Goal: Task Accomplishment & Management: Use online tool/utility

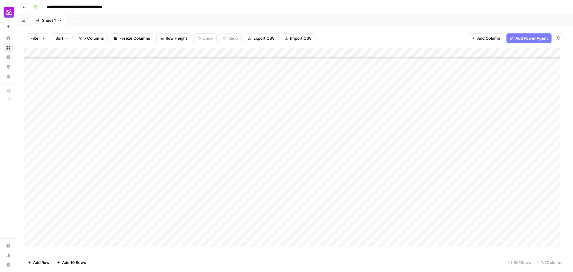
scroll to position [7552, 0]
click at [506, 186] on div "Add Column" at bounding box center [294, 150] width 541 height 205
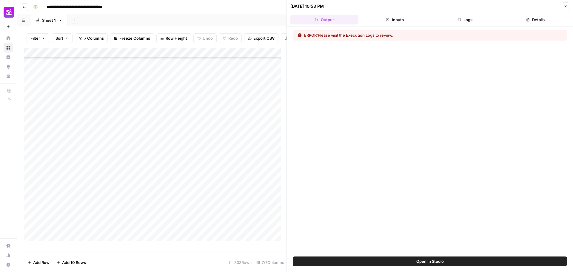
click at [403, 18] on button "Inputs" at bounding box center [395, 20] width 68 height 10
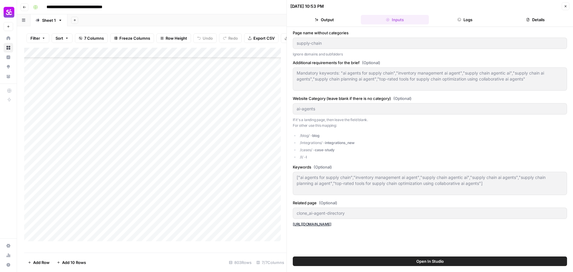
click at [466, 15] on button "Logs" at bounding box center [465, 20] width 68 height 10
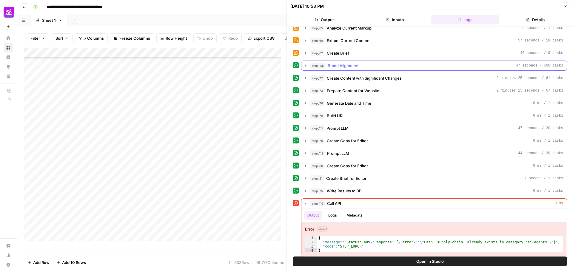
scroll to position [235, 0]
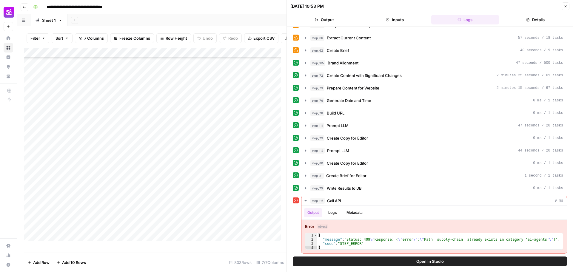
click at [566, 7] on icon "button" at bounding box center [565, 6] width 4 height 4
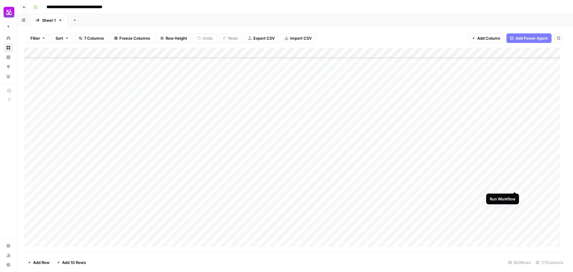
click at [515, 184] on div "Add Column" at bounding box center [294, 150] width 541 height 205
click at [81, 234] on div "Add Column" at bounding box center [294, 150] width 541 height 205
click at [513, 235] on div "Add Column" at bounding box center [294, 150] width 541 height 205
click at [207, 147] on div "Add Column" at bounding box center [294, 150] width 541 height 205
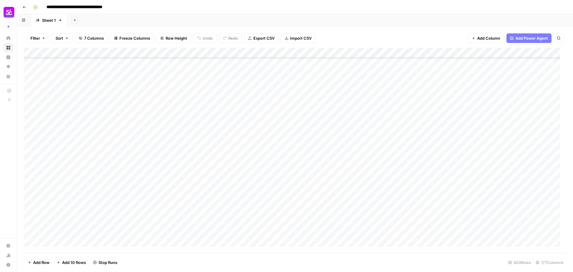
click at [85, 143] on div "Add Column" at bounding box center [294, 150] width 541 height 205
click at [31, 146] on div "Add Column" at bounding box center [294, 150] width 541 height 205
click at [514, 144] on div "Add Column" at bounding box center [294, 150] width 541 height 205
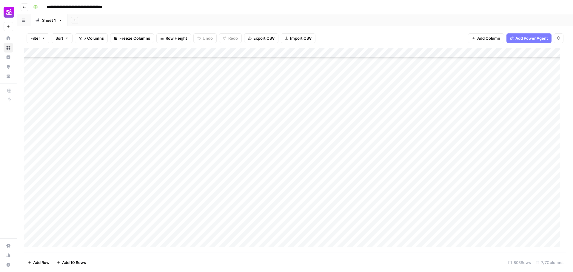
scroll to position [7366, 0]
click at [505, 199] on div "Add Column" at bounding box center [294, 150] width 541 height 205
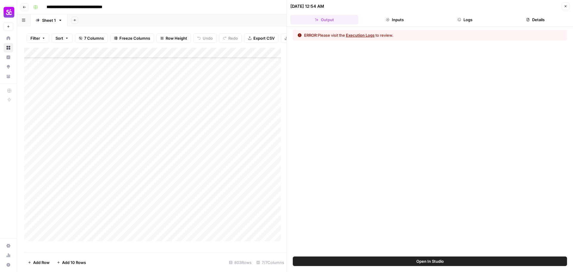
click at [471, 20] on button "Logs" at bounding box center [465, 20] width 68 height 10
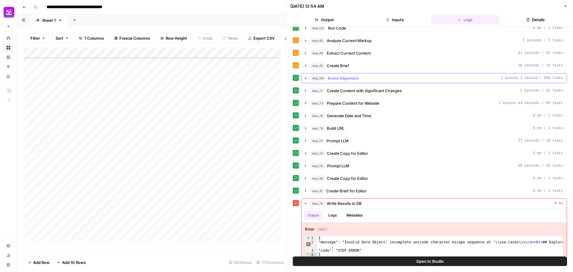
scroll to position [227, 0]
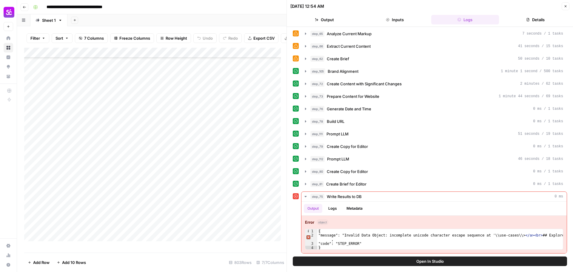
click at [566, 3] on button "Close" at bounding box center [565, 6] width 8 height 8
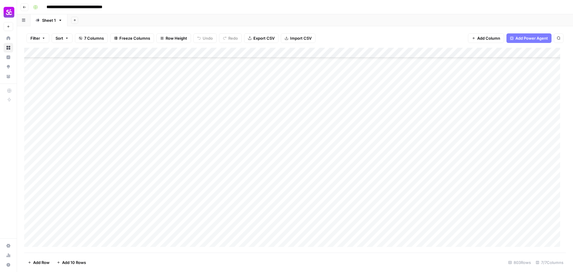
scroll to position [7403, 0]
click at [434, 202] on div "Add Column" at bounding box center [294, 150] width 541 height 205
click at [437, 160] on div "Add Column" at bounding box center [294, 150] width 541 height 205
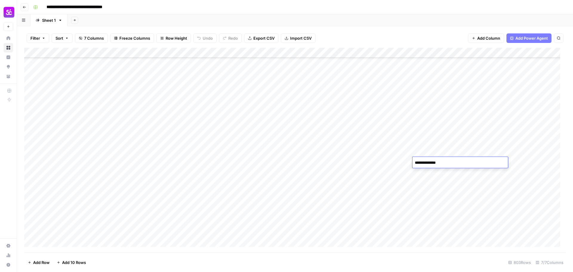
type textarea "**********"
click at [443, 152] on div "Add Column" at bounding box center [294, 150] width 541 height 205
click at [515, 161] on div "Add Column" at bounding box center [294, 150] width 541 height 205
click at [438, 163] on div "Add Column" at bounding box center [294, 150] width 541 height 205
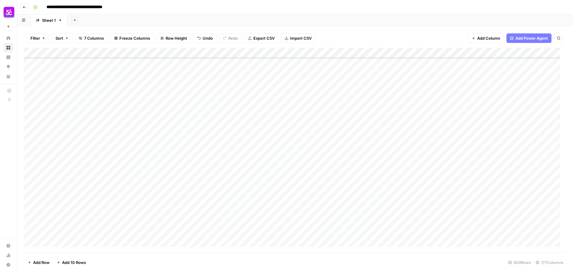
click at [442, 152] on div "Add Column" at bounding box center [294, 150] width 541 height 205
click at [437, 171] on div "Add Column" at bounding box center [294, 150] width 541 height 205
click at [435, 148] on div "Add Column" at bounding box center [294, 150] width 541 height 205
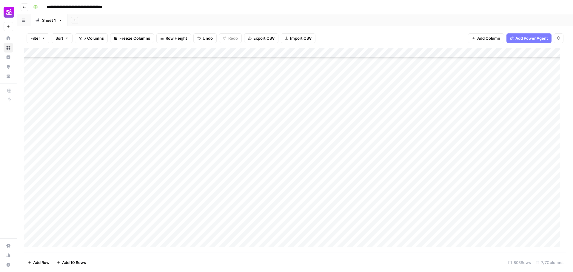
click at [435, 176] on div "Add Column" at bounding box center [294, 150] width 541 height 205
click at [425, 151] on div "Add Column" at bounding box center [294, 150] width 541 height 205
click at [435, 160] on div "Add Column" at bounding box center [294, 150] width 541 height 205
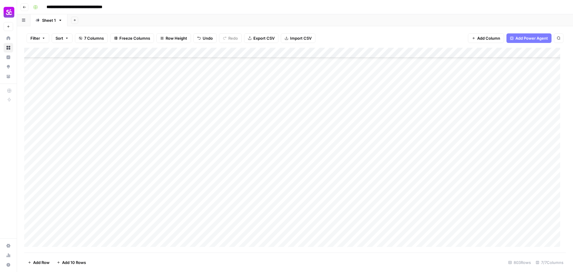
click at [435, 160] on div "Add Column" at bounding box center [294, 150] width 541 height 205
click at [414, 180] on div "Add Column" at bounding box center [294, 150] width 541 height 205
